Goal: Transaction & Acquisition: Register for event/course

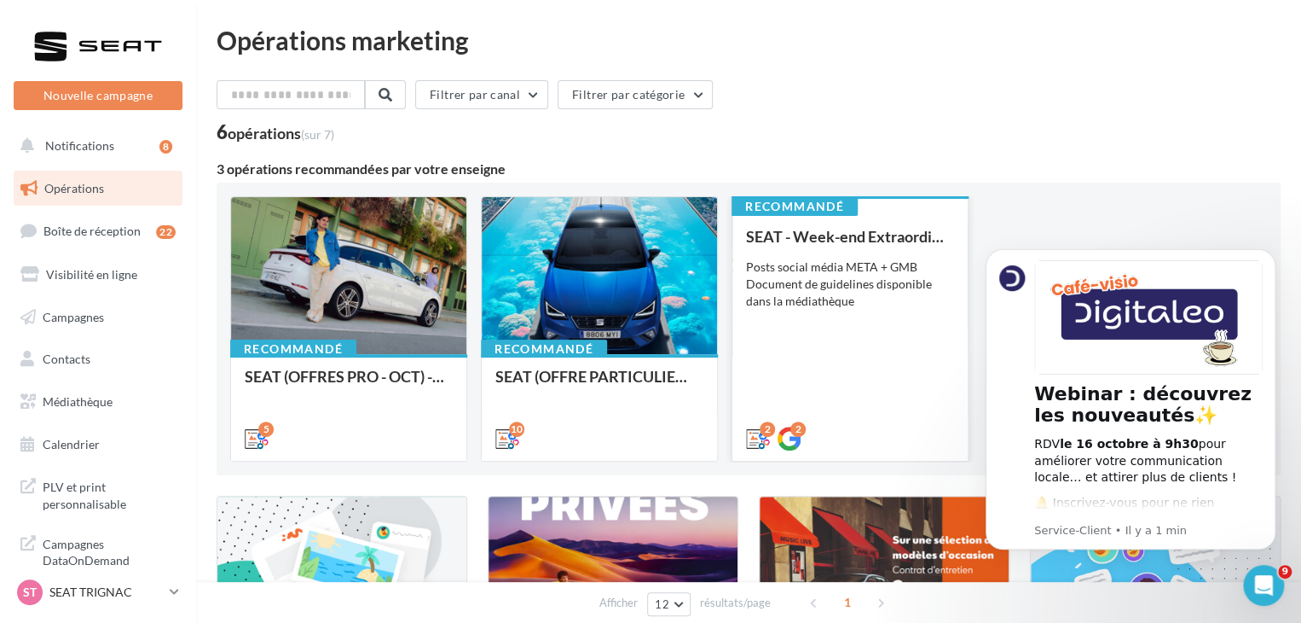
click at [820, 401] on div "SEAT - Week-end Extraordinaire (JPO) - OCTOBRE Posts social média META + GMB Do…" at bounding box center [850, 336] width 208 height 217
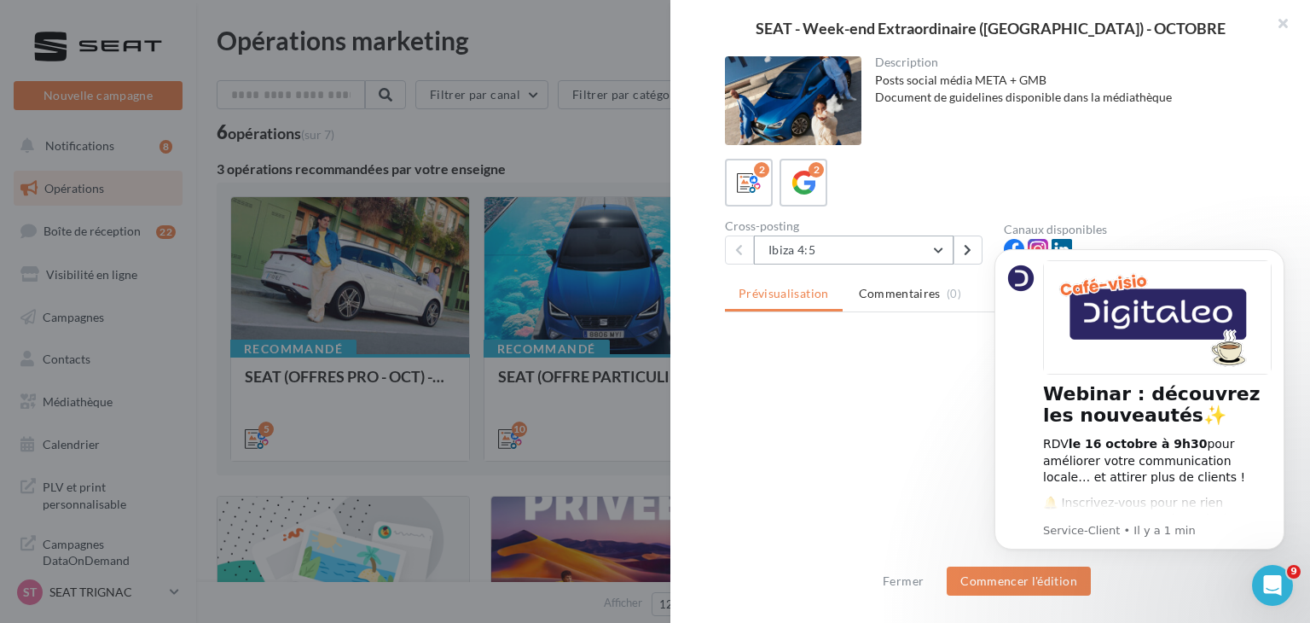
click at [856, 258] on button "Ibiza 4:5" at bounding box center [854, 249] width 200 height 29
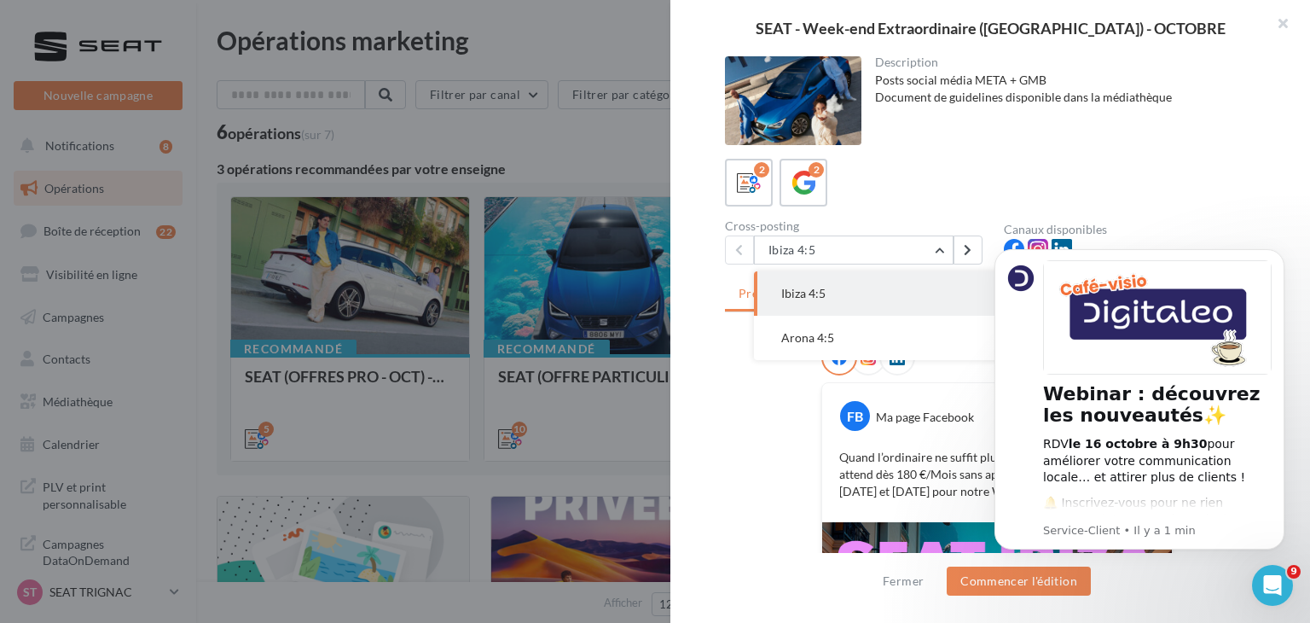
click at [862, 345] on button "Arona 4:5" at bounding box center [882, 338] width 256 height 44
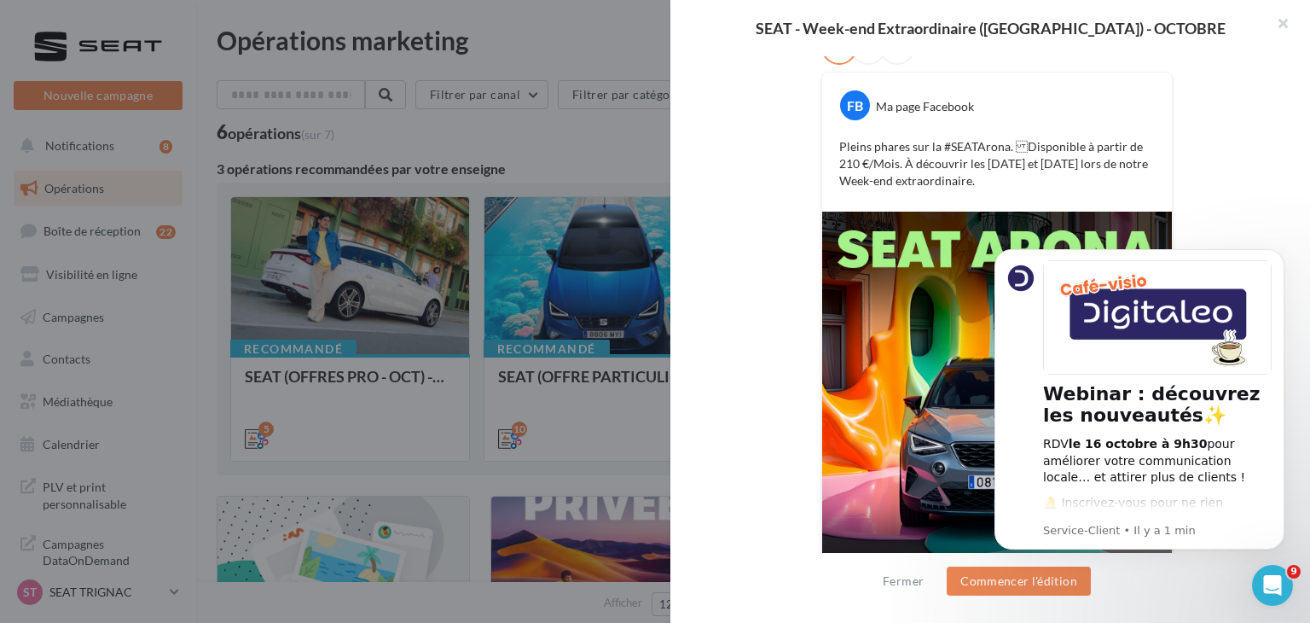
scroll to position [341, 0]
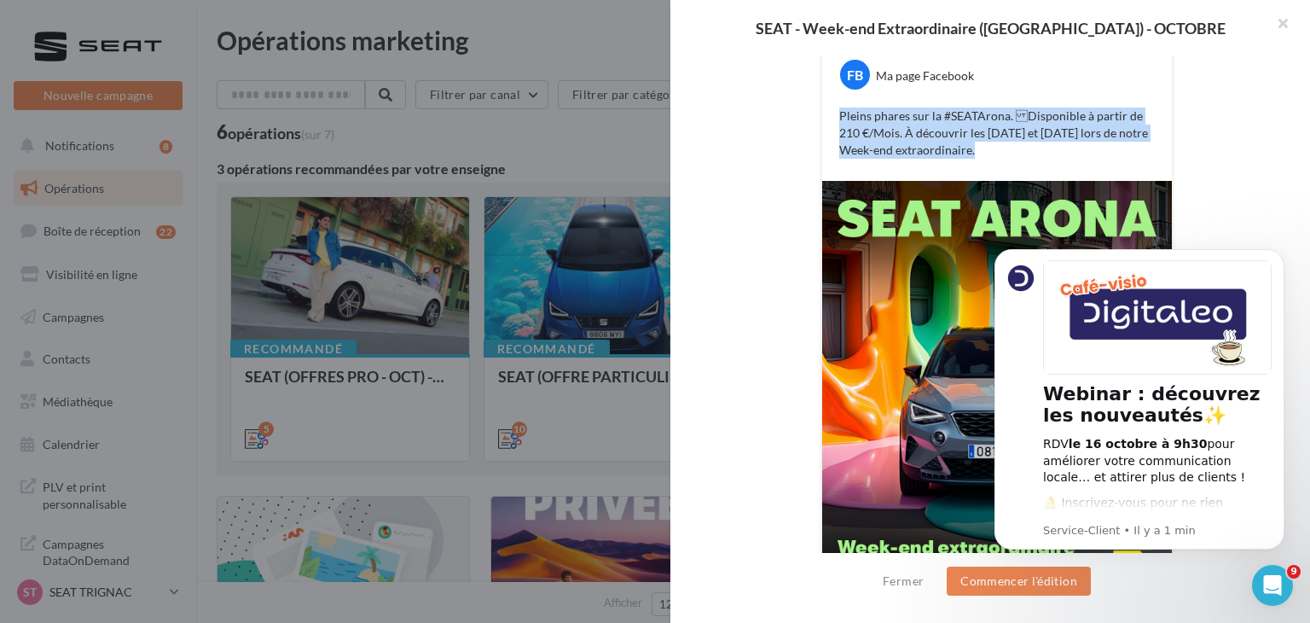
drag, startPoint x: 952, startPoint y: 152, endPoint x: 824, endPoint y: 101, distance: 137.5
click at [826, 103] on div "Pleins phares sur la #SEATArona. Disponible à partir de 210 €/Mois. À découvri…" at bounding box center [996, 133] width 341 height 60
copy p "Pleins phares sur la #SEATArona. Disponible à partir de 210 €/Mois. À découvri…"
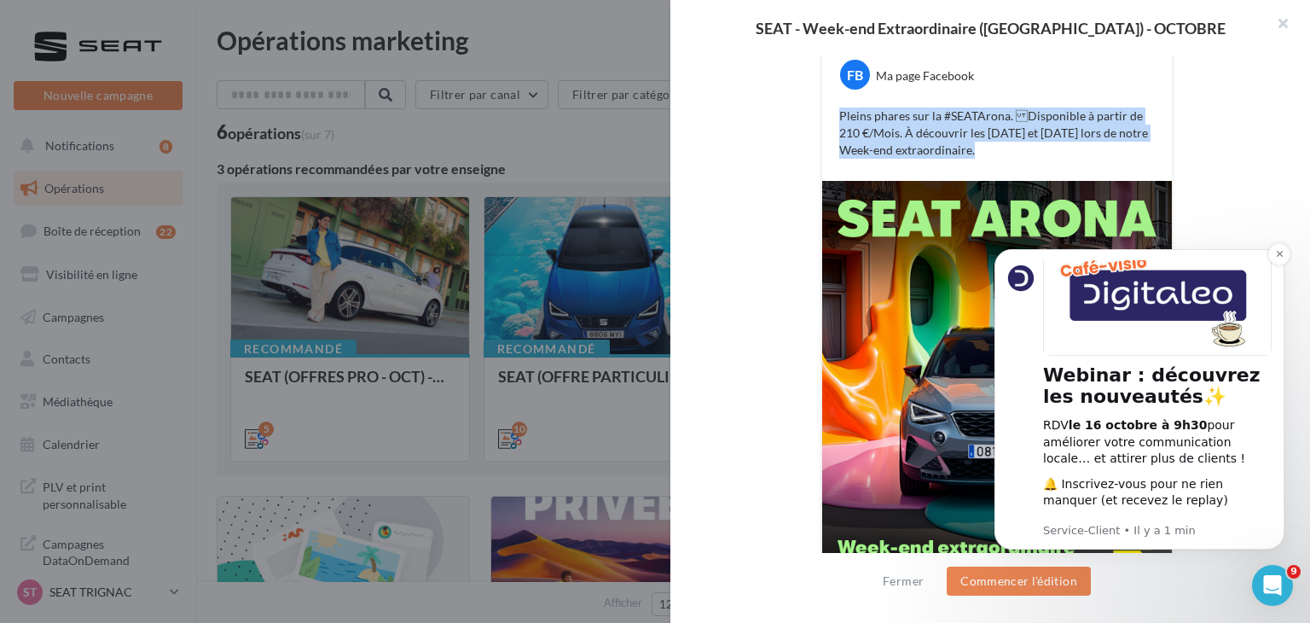
scroll to position [36, 0]
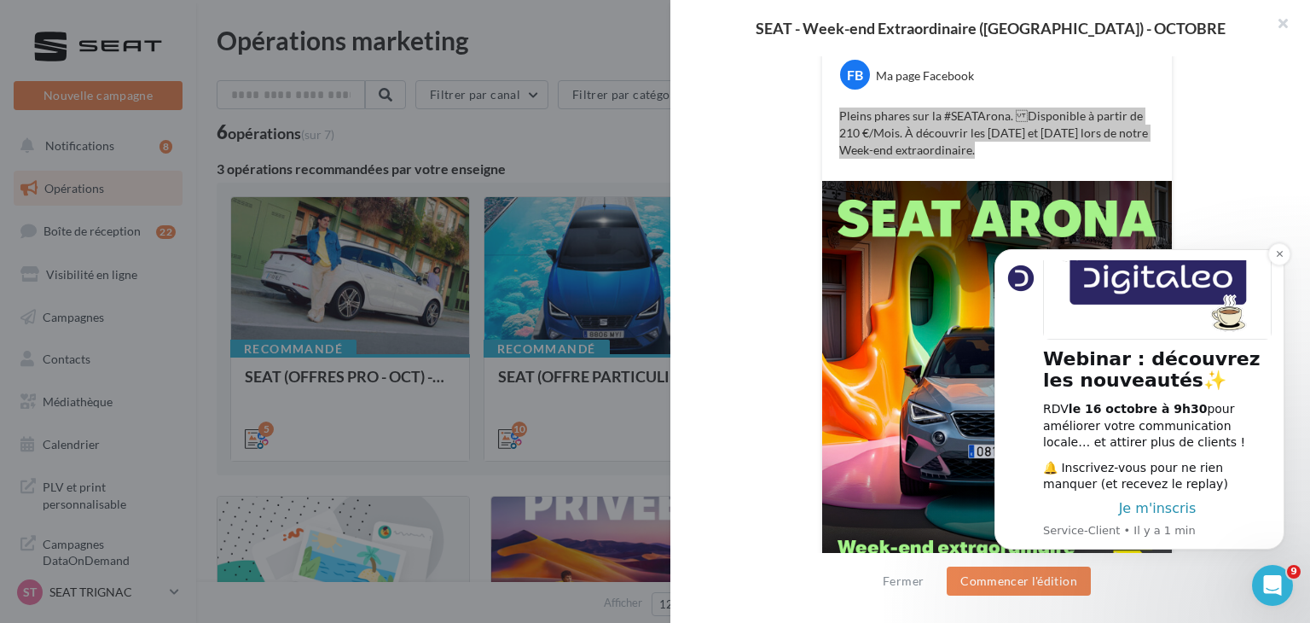
click at [1143, 507] on span "Je m'inscris" at bounding box center [1158, 508] width 78 height 16
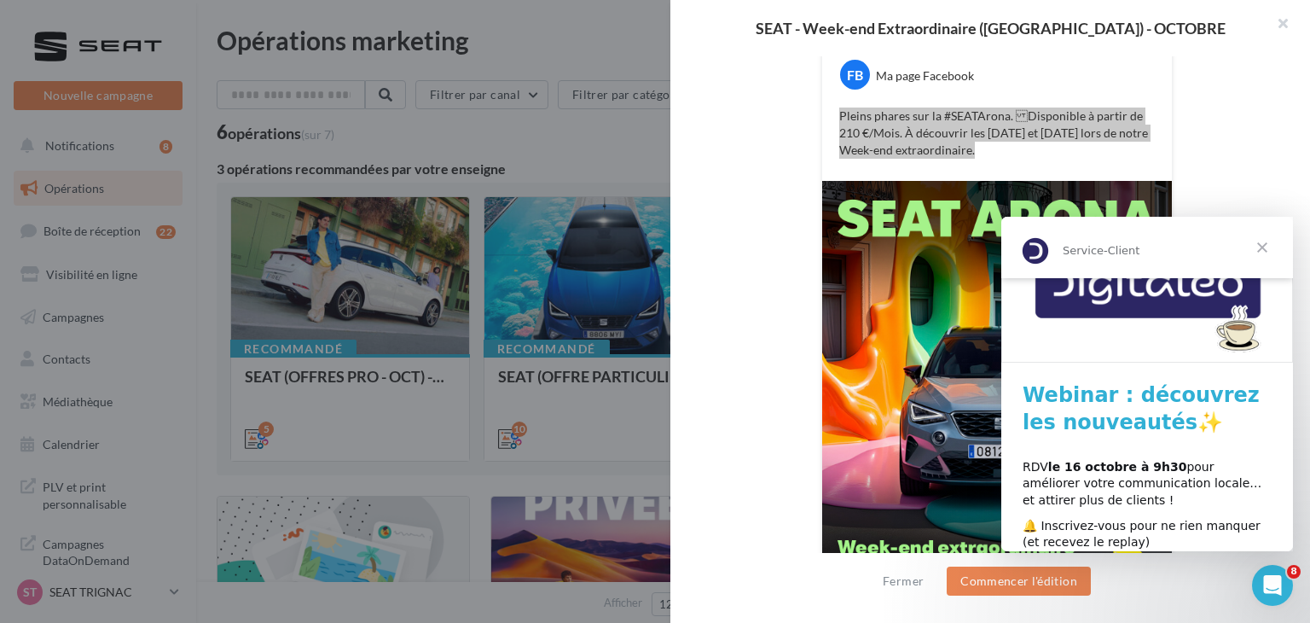
scroll to position [117, 0]
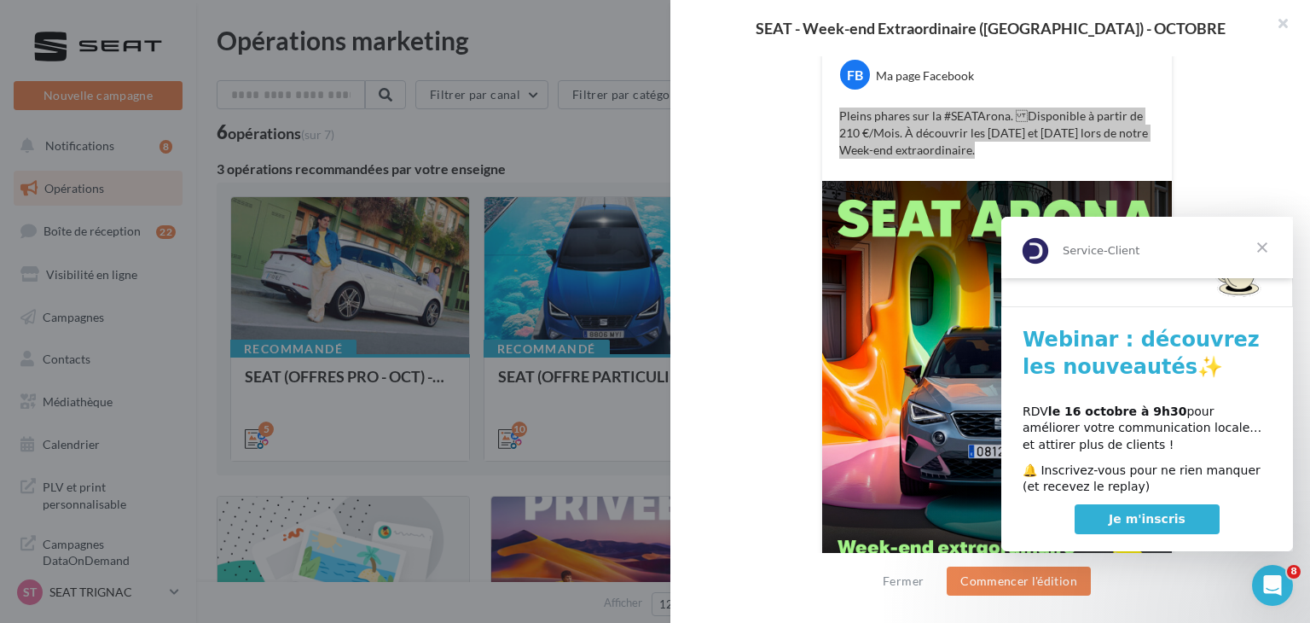
click at [1127, 514] on span "Je m'inscris" at bounding box center [1147, 519] width 77 height 14
copy p "Pleins phares sur la #SEATArona. Disponible à partir de 210 €/Mois. À découvri…"
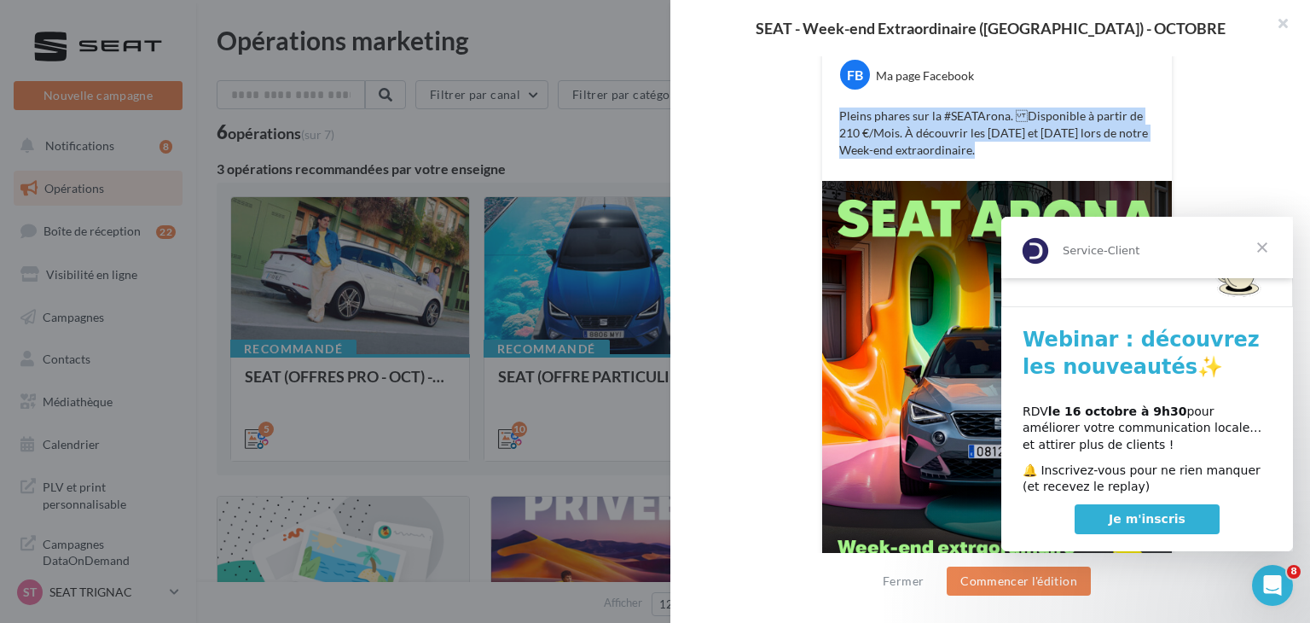
copy p "Pleins phares sur la #SEATArona. Disponible à partir de 210 €/Mois. À découvri…"
